Goal: Task Accomplishment & Management: Complete application form

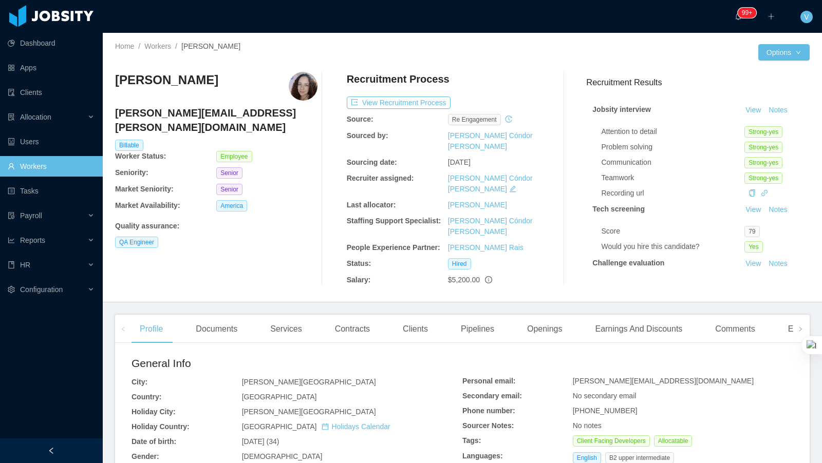
click at [511, 120] on icon "icon: history" at bounding box center [508, 119] width 7 height 7
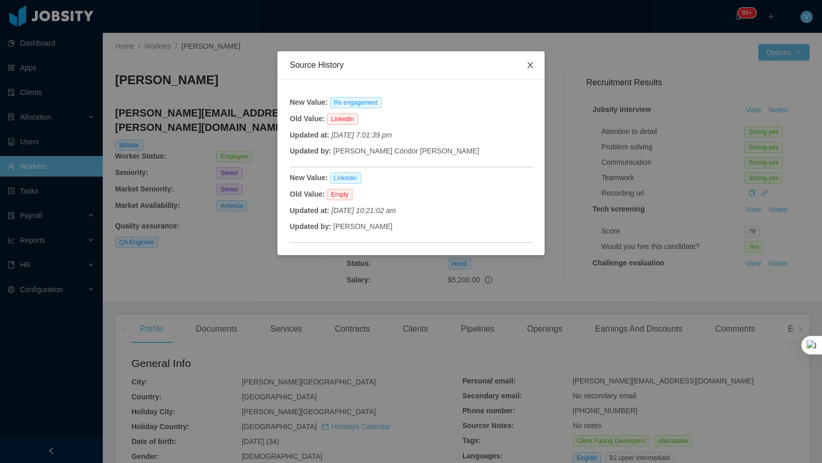
click at [524, 64] on span "Close" at bounding box center [530, 65] width 29 height 29
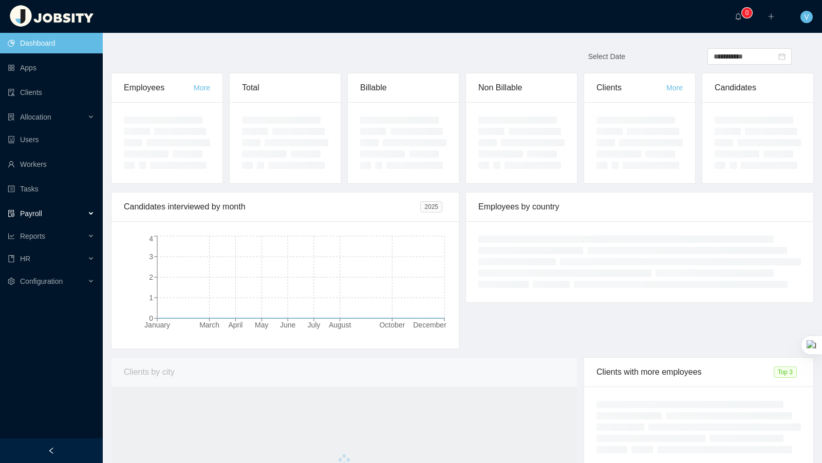
click at [70, 213] on div "Payroll" at bounding box center [51, 213] width 103 height 21
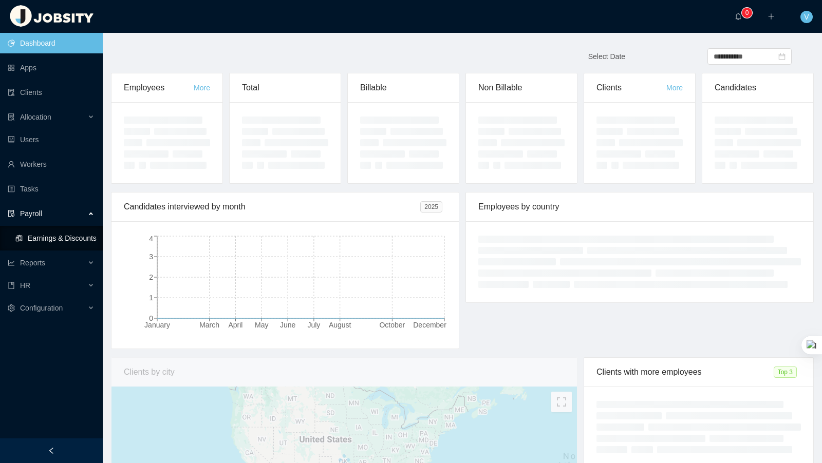
click at [61, 230] on link "Earnings & Discounts" at bounding box center [54, 238] width 79 height 21
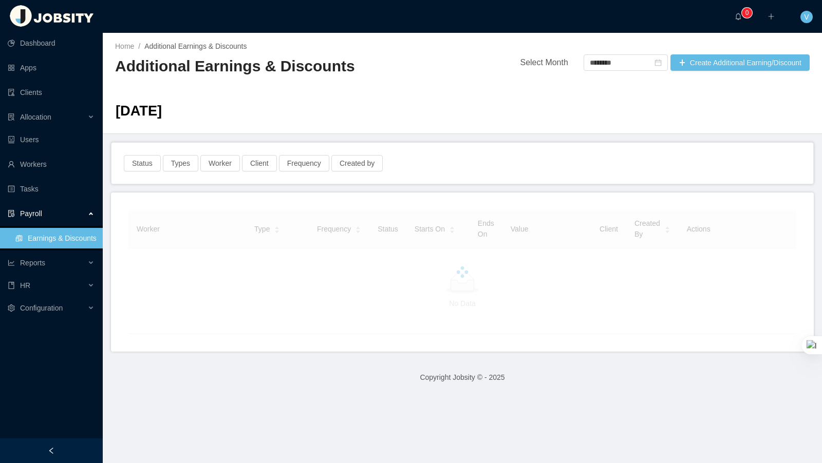
click at [678, 71] on div "Home / Additional Earnings & Discounts / Additional Earnings & Discounts Select…" at bounding box center [462, 83] width 719 height 101
click at [681, 69] on button "Create Additional Earning/Discount" at bounding box center [739, 62] width 139 height 16
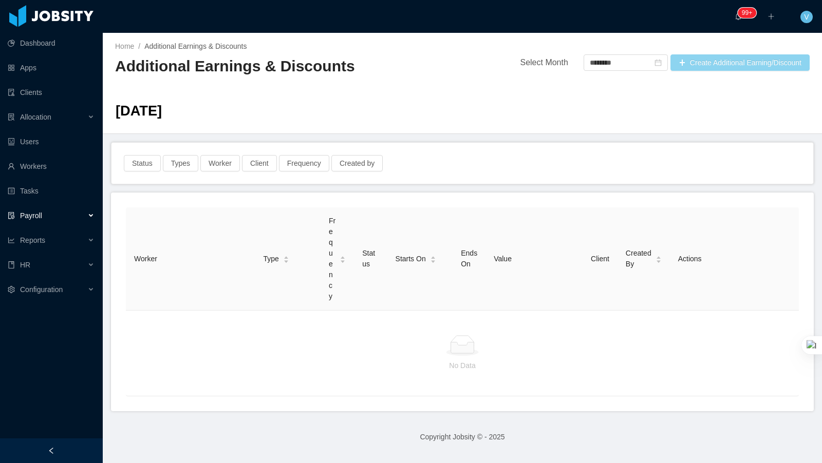
click at [705, 63] on button "Create Additional Earning/Discount" at bounding box center [739, 62] width 139 height 16
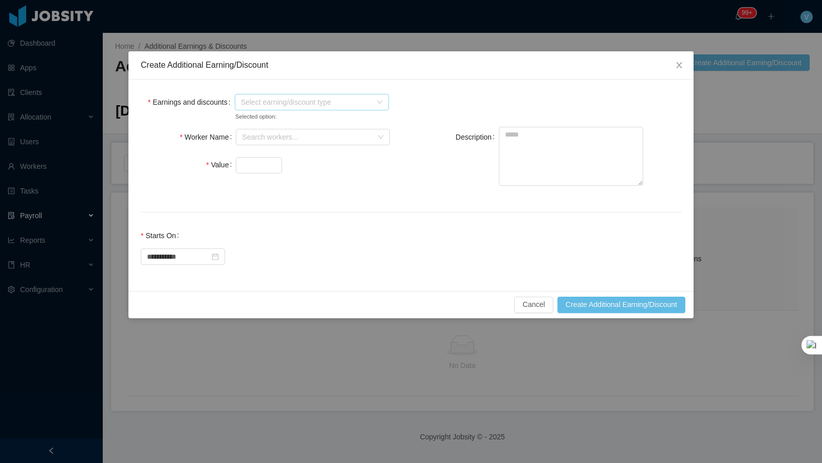
click at [296, 100] on span "Select earning/discount type" at bounding box center [306, 102] width 130 height 10
click at [242, 139] on icon "icon: caret-down" at bounding box center [242, 139] width 2 height 4
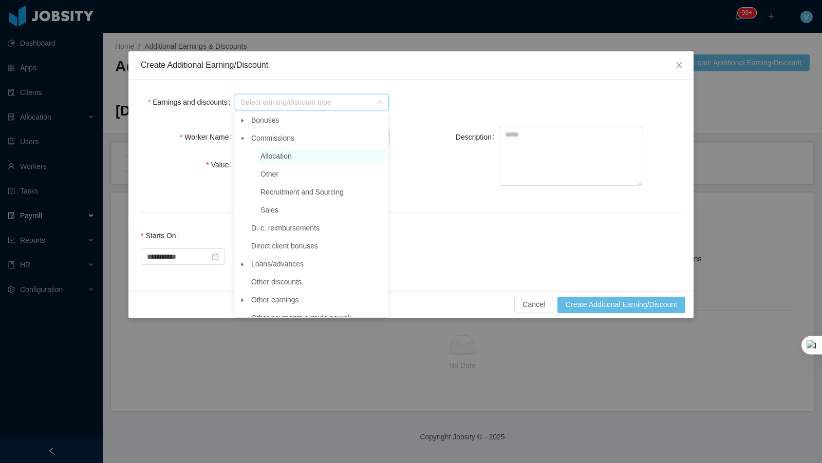
click at [272, 154] on span "Allocation" at bounding box center [275, 156] width 31 height 8
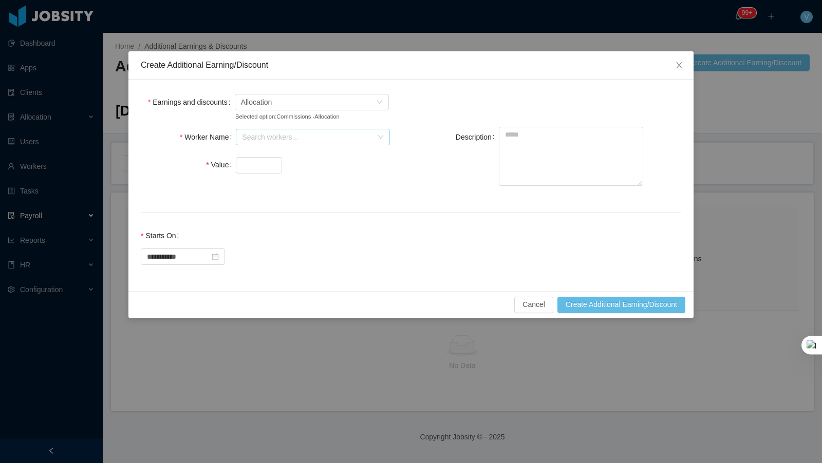
click at [283, 138] on div "Search workers..." at bounding box center [307, 137] width 130 height 10
type input "******"
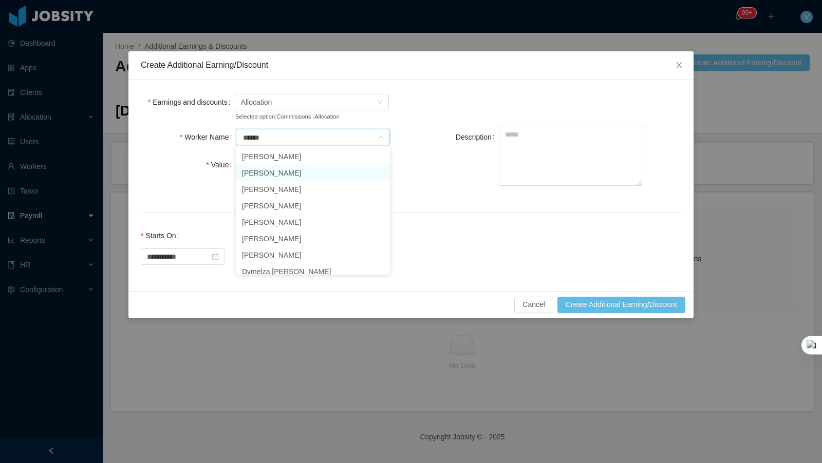
drag, startPoint x: 282, startPoint y: 171, endPoint x: 282, endPoint y: 165, distance: 6.2
click at [282, 171] on li "Vanessa Romero" at bounding box center [313, 173] width 154 height 16
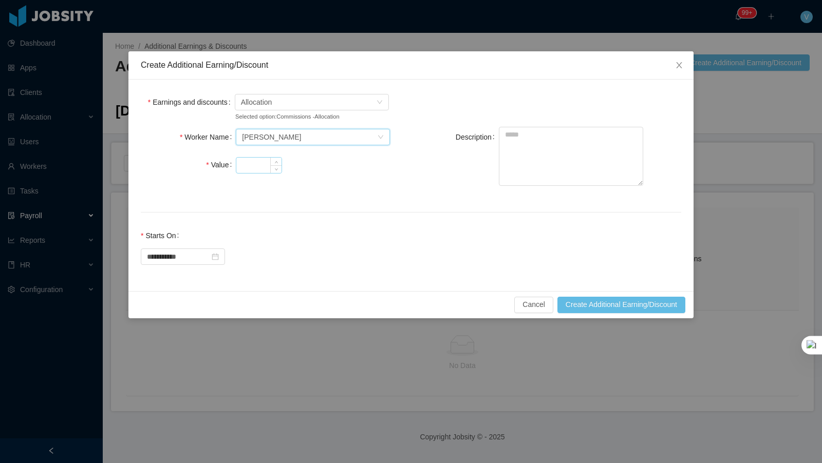
click at [267, 153] on div "Worker Name Search workers... Vanessa Romero Value" at bounding box center [281, 157] width 270 height 61
click at [262, 162] on input "Value" at bounding box center [258, 165] width 45 height 15
type input "***"
click at [571, 143] on textarea "Description" at bounding box center [571, 156] width 144 height 59
type textarea "**********"
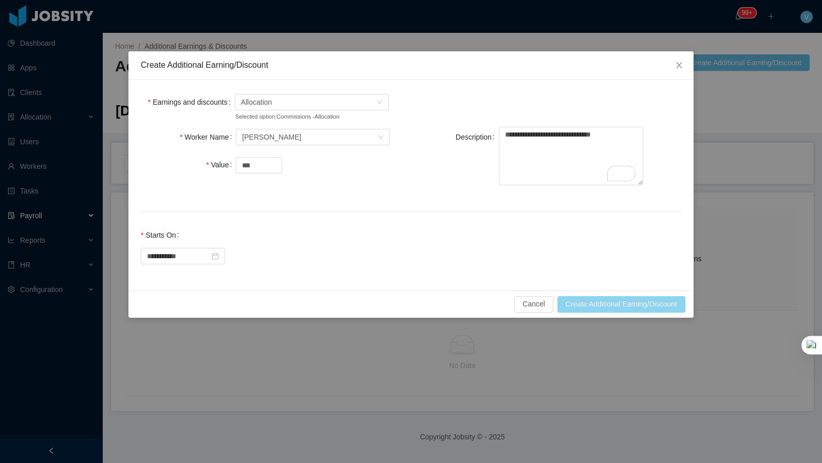
click at [602, 307] on button "Create Additional Earning/Discount" at bounding box center [621, 304] width 128 height 16
